Goal: Transaction & Acquisition: Download file/media

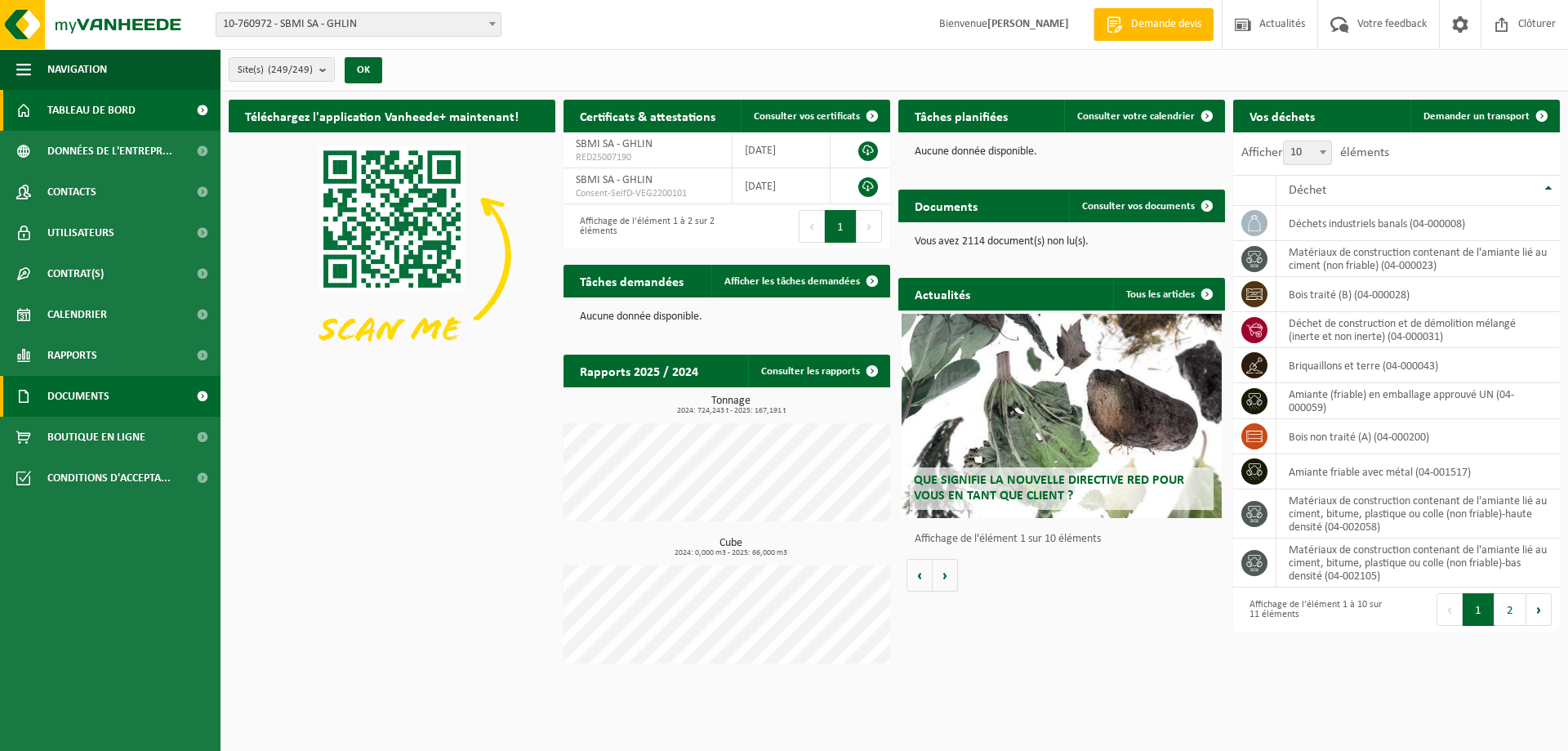
click at [78, 391] on span "Documents" at bounding box center [78, 396] width 62 height 41
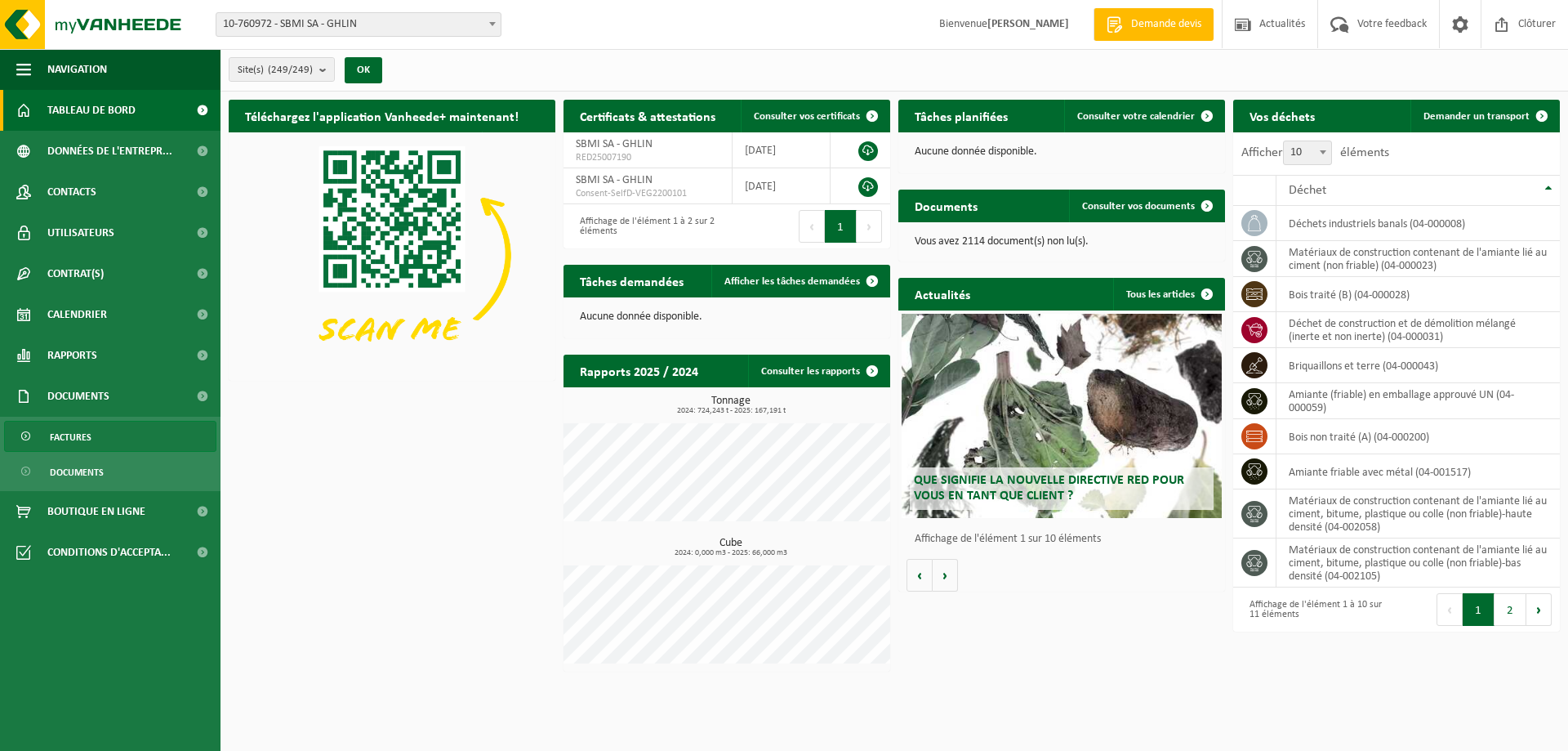
click at [86, 440] on span "Factures" at bounding box center [70, 437] width 42 height 31
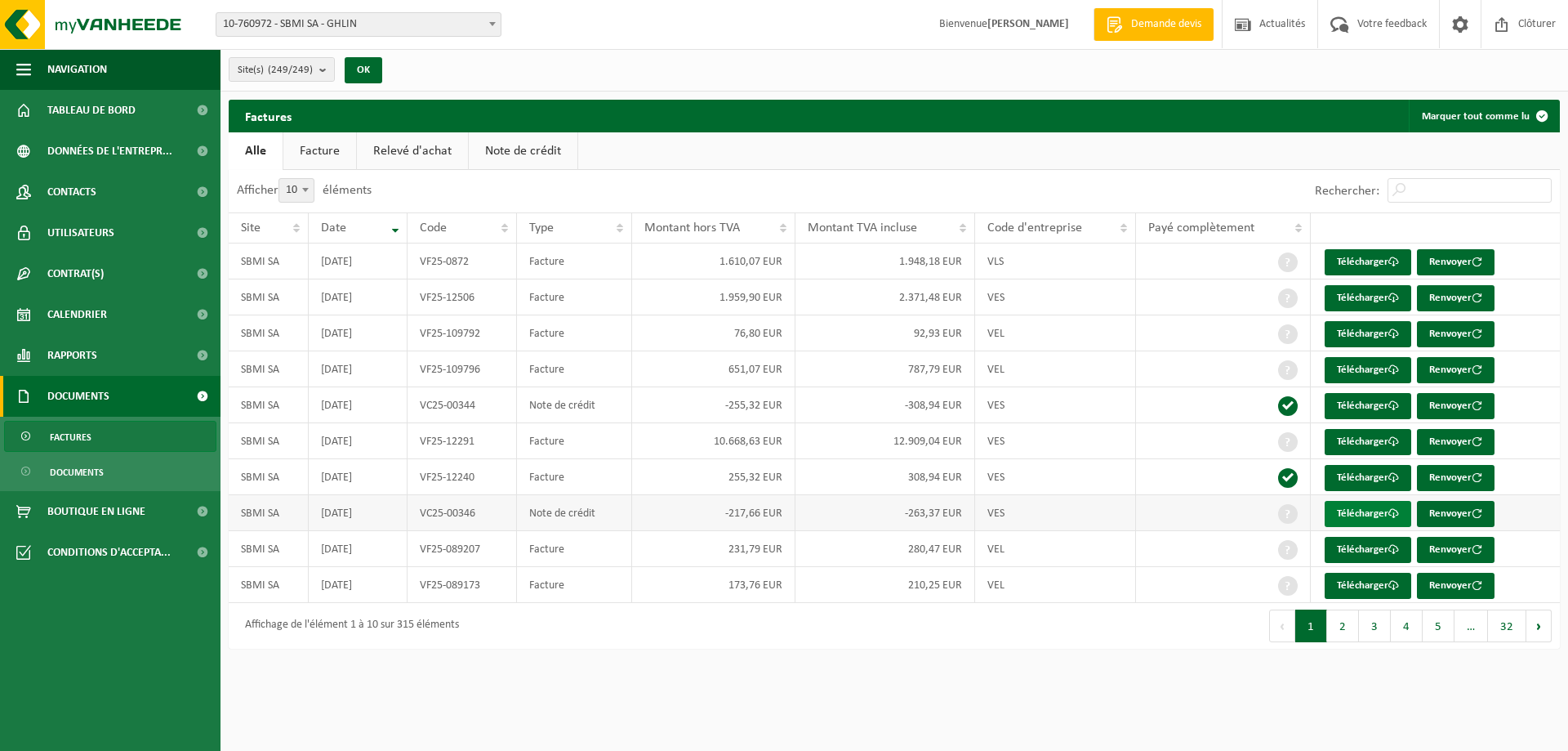
click at [1388, 513] on link "Télécharger" at bounding box center [1367, 513] width 86 height 26
click at [1347, 404] on link "Télécharger" at bounding box center [1367, 406] width 86 height 26
